Goal: Information Seeking & Learning: Learn about a topic

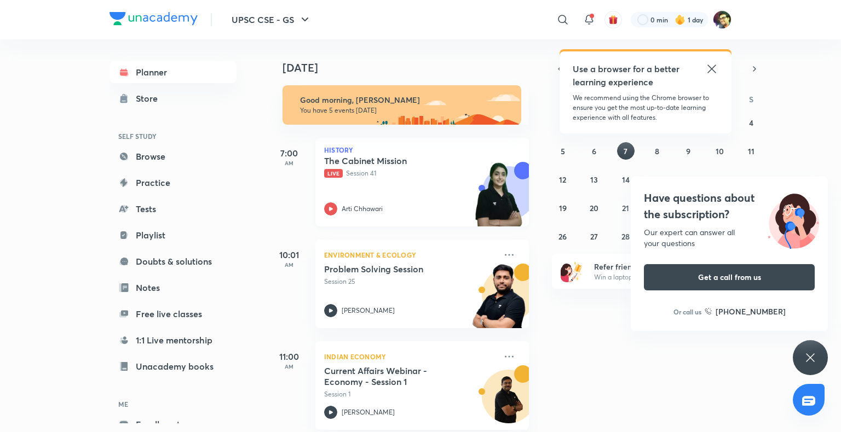
click at [373, 174] on p "Live Session 41" at bounding box center [410, 174] width 172 height 10
click at [710, 67] on icon at bounding box center [711, 68] width 13 height 13
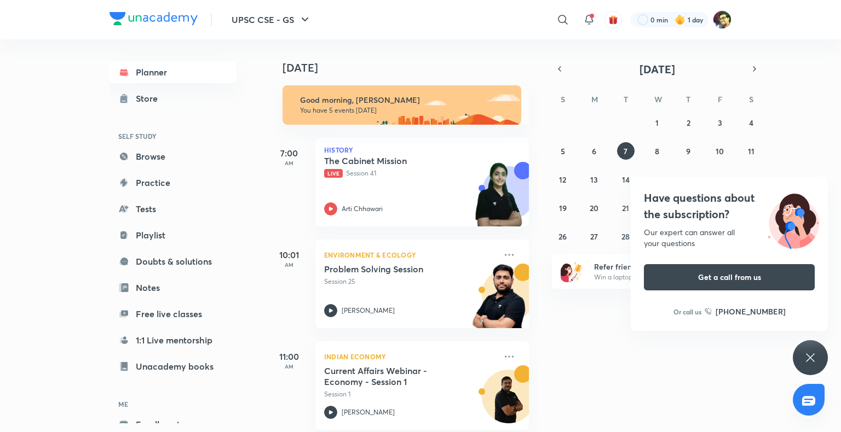
click at [806, 354] on icon at bounding box center [809, 357] width 13 height 13
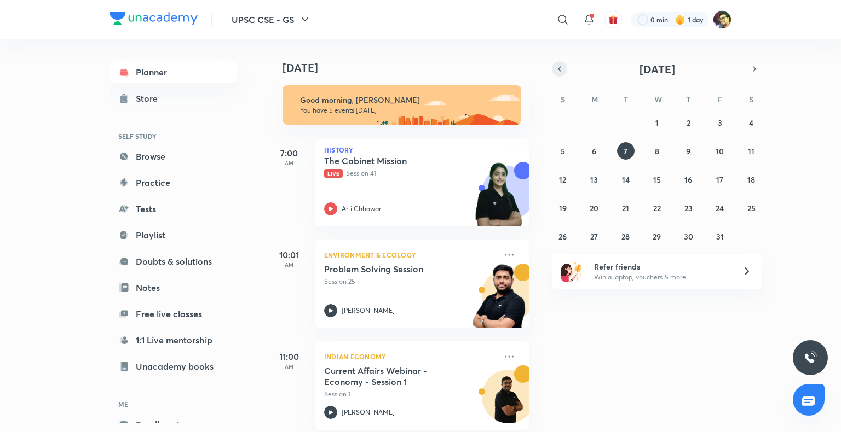
click at [555, 67] on icon "button" at bounding box center [559, 69] width 9 height 10
click at [661, 179] on button "17" at bounding box center [657, 180] width 18 height 18
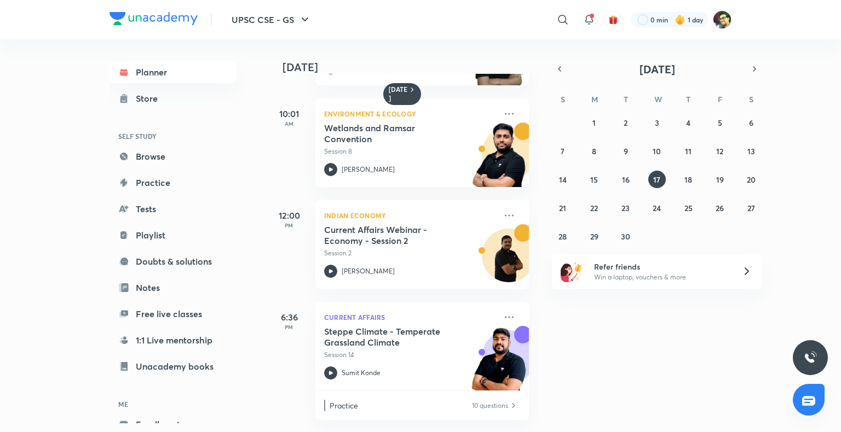
scroll to position [99, 0]
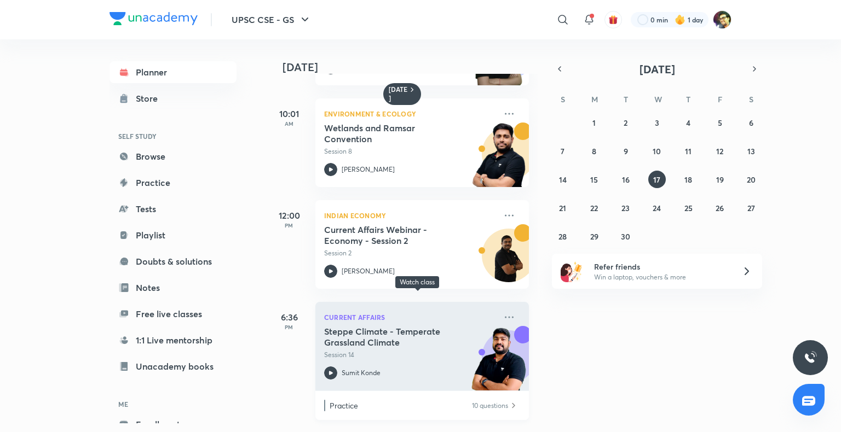
click at [385, 339] on h5 "Steppe Climate - Temperate Grassland Climate" at bounding box center [392, 337] width 136 height 22
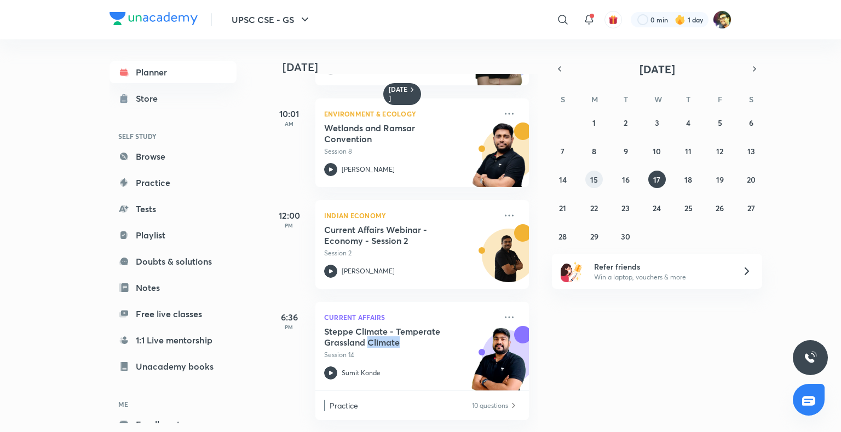
click at [592, 178] on abbr "15" at bounding box center [594, 180] width 8 height 10
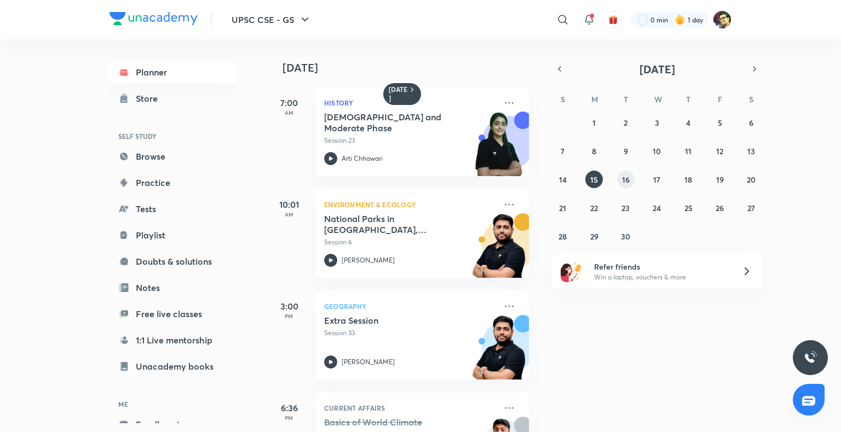
click at [624, 181] on abbr "16" at bounding box center [626, 180] width 8 height 10
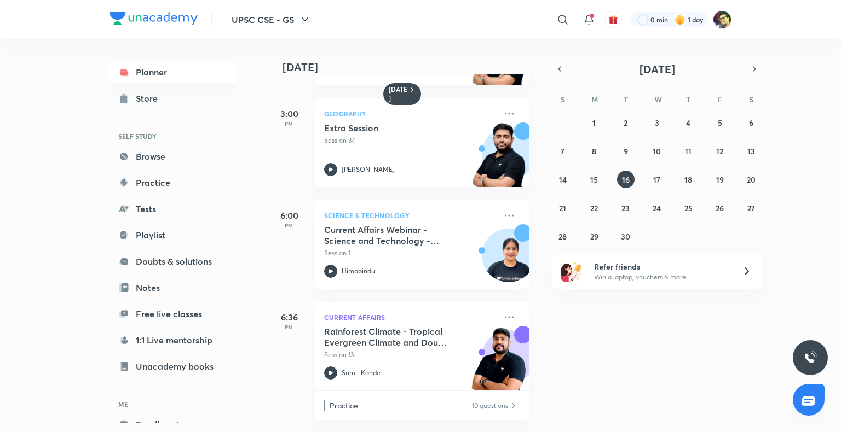
scroll to position [201, 0]
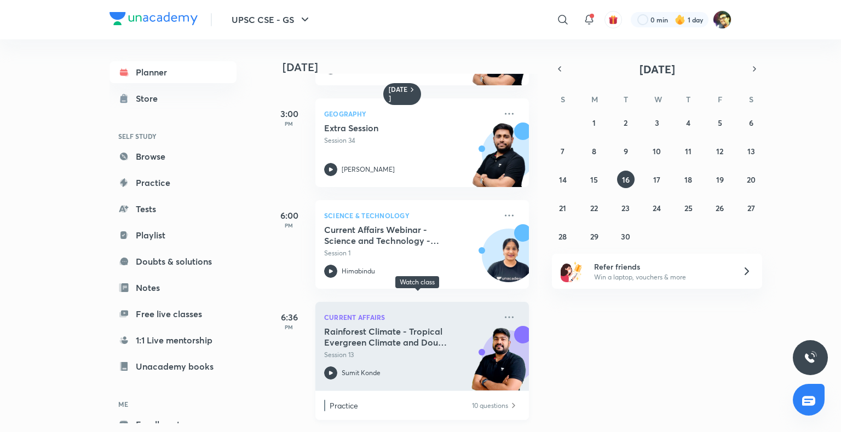
click at [383, 350] on p "Session 13" at bounding box center [410, 355] width 172 height 10
